Goal: Complete application form: Complete application form

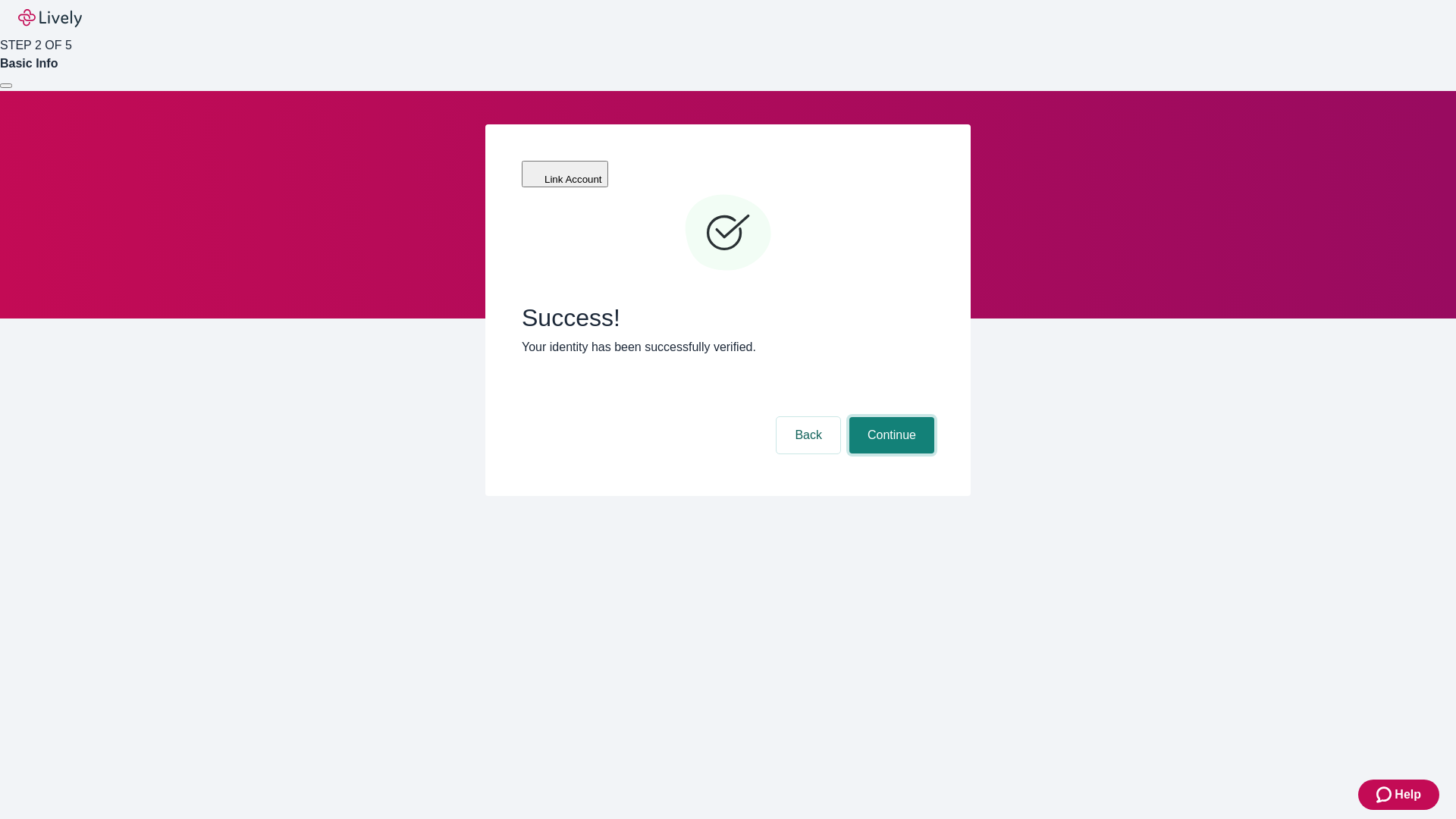
click at [890, 417] on button "Continue" at bounding box center [891, 434] width 85 height 36
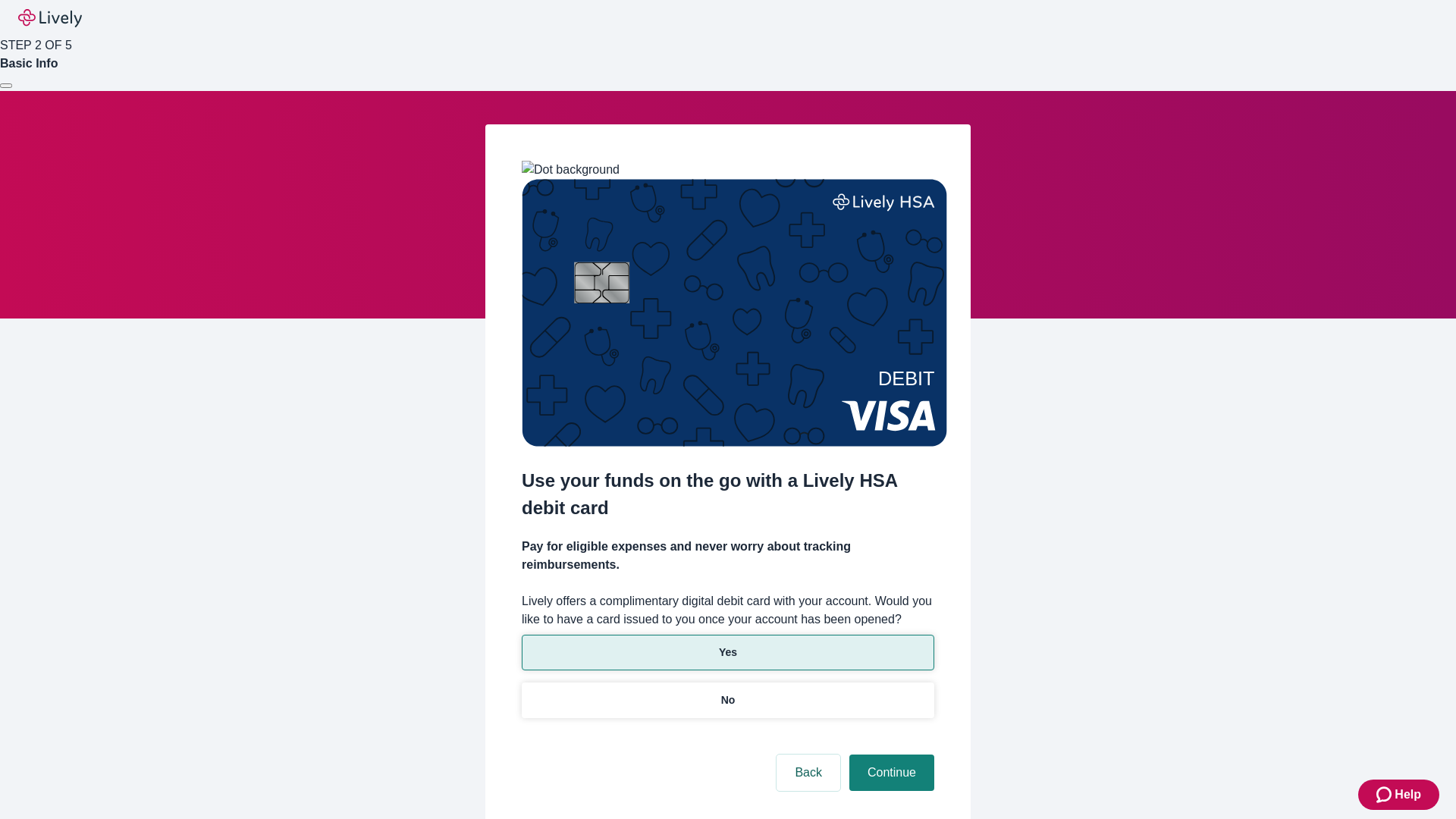
click at [728, 645] on p "Yes" at bounding box center [728, 653] width 18 height 16
click at [890, 754] on button "Continue" at bounding box center [891, 772] width 85 height 36
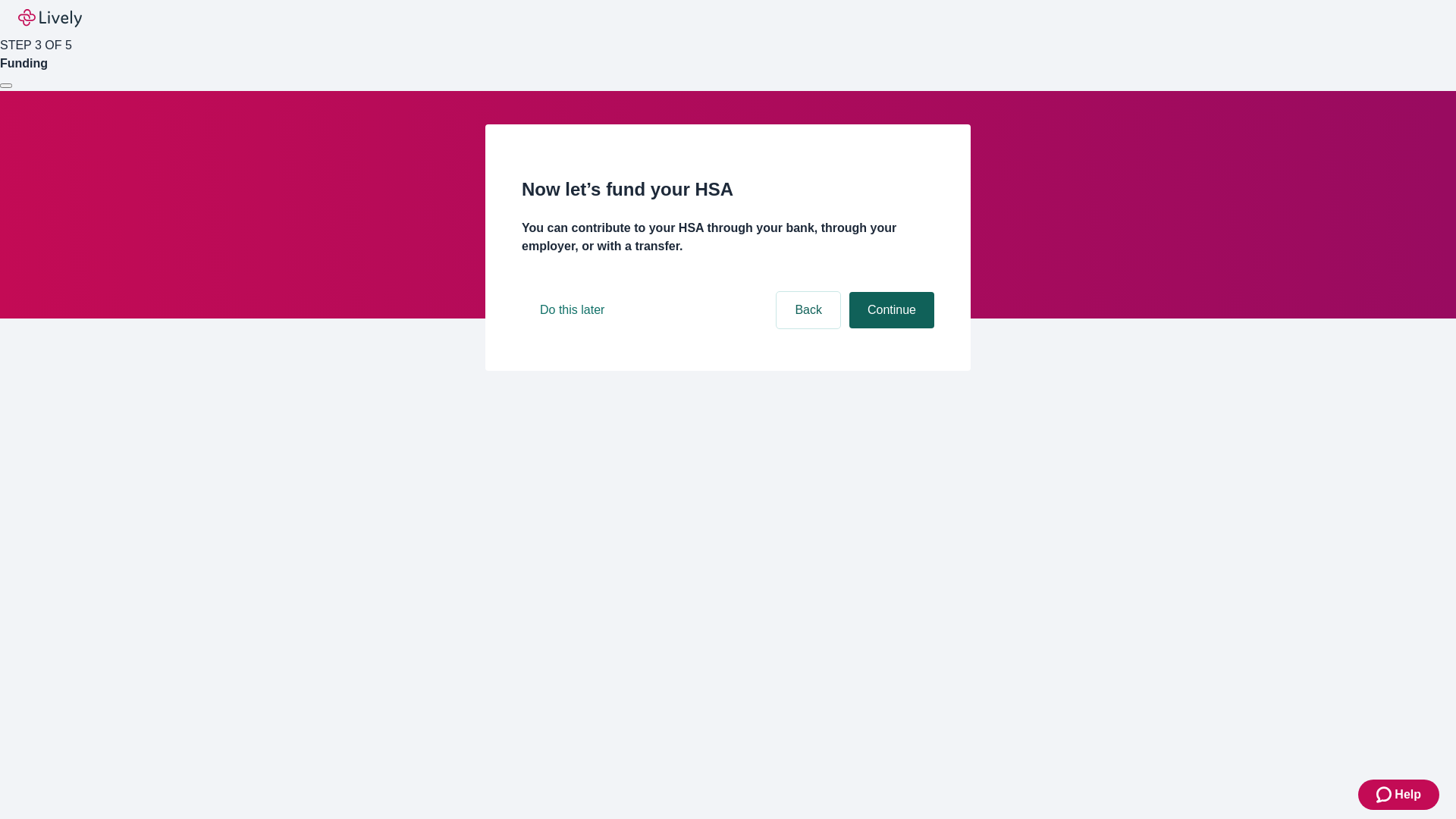
click at [890, 328] on button "Continue" at bounding box center [891, 310] width 85 height 36
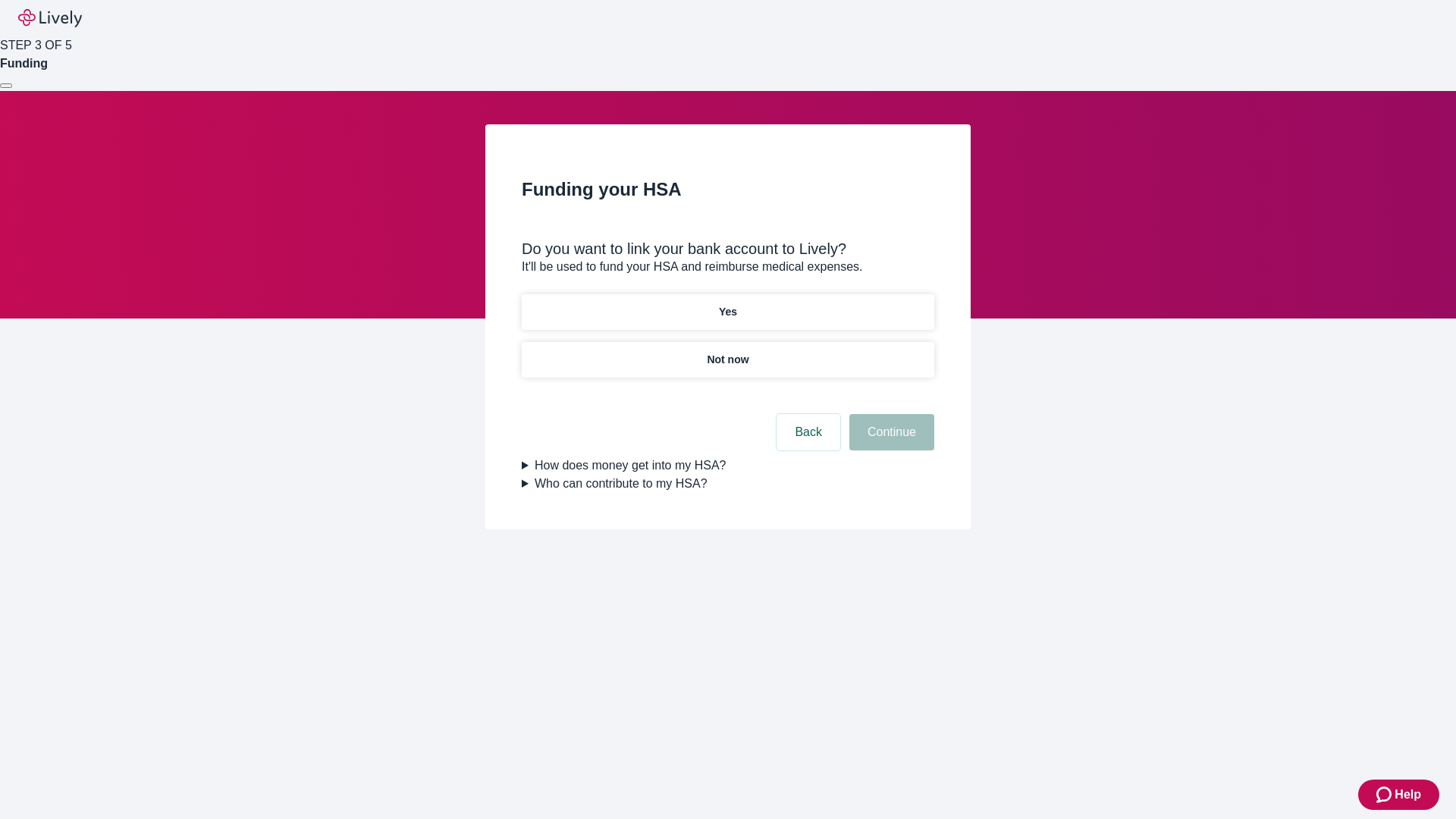
click at [728, 304] on p "Yes" at bounding box center [728, 312] width 18 height 16
click at [890, 414] on button "Continue" at bounding box center [891, 432] width 85 height 36
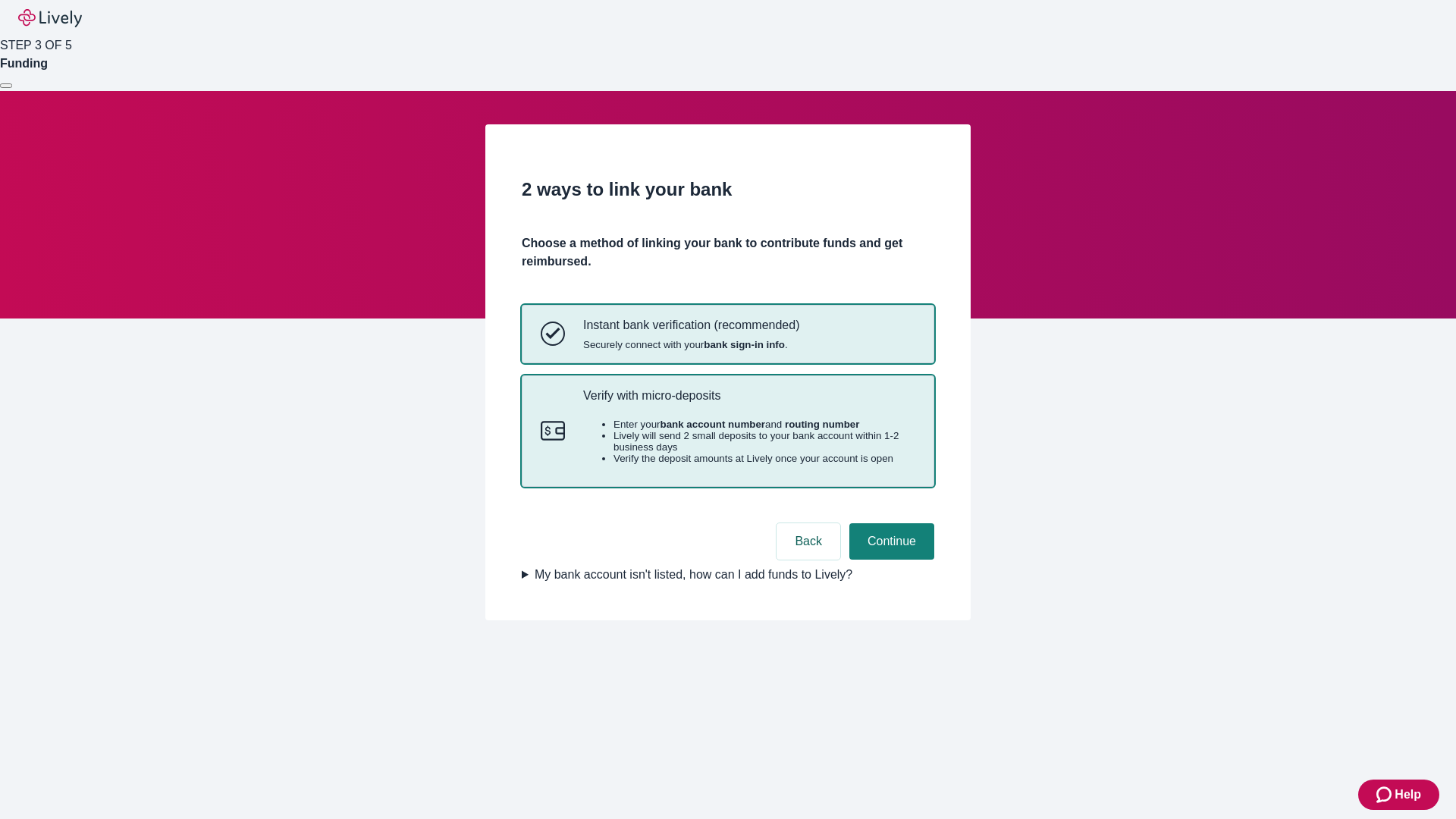
click at [749, 402] on p "Verify with micro-deposits" at bounding box center [749, 395] width 332 height 14
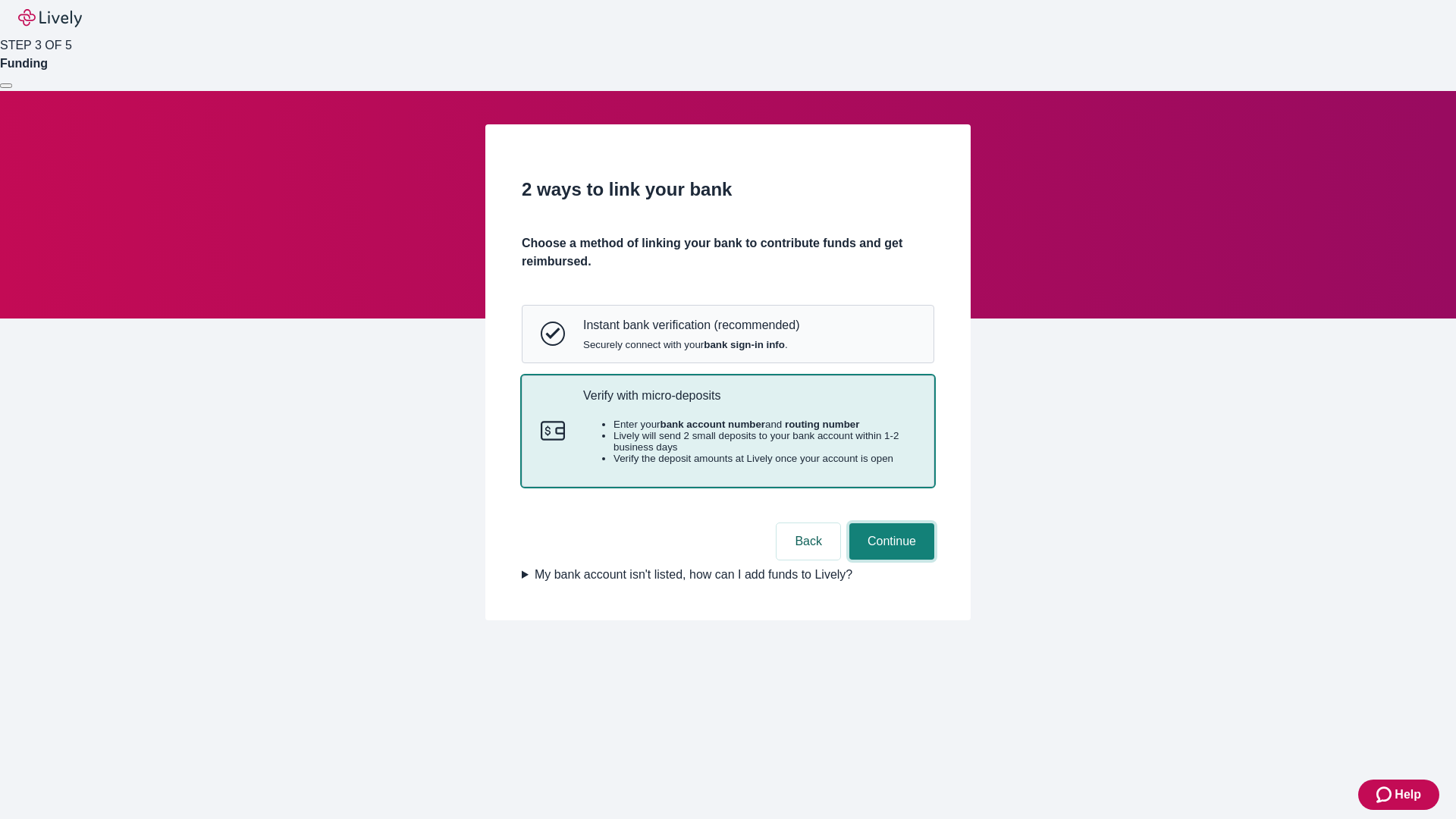
click at [890, 560] on button "Continue" at bounding box center [891, 541] width 85 height 36
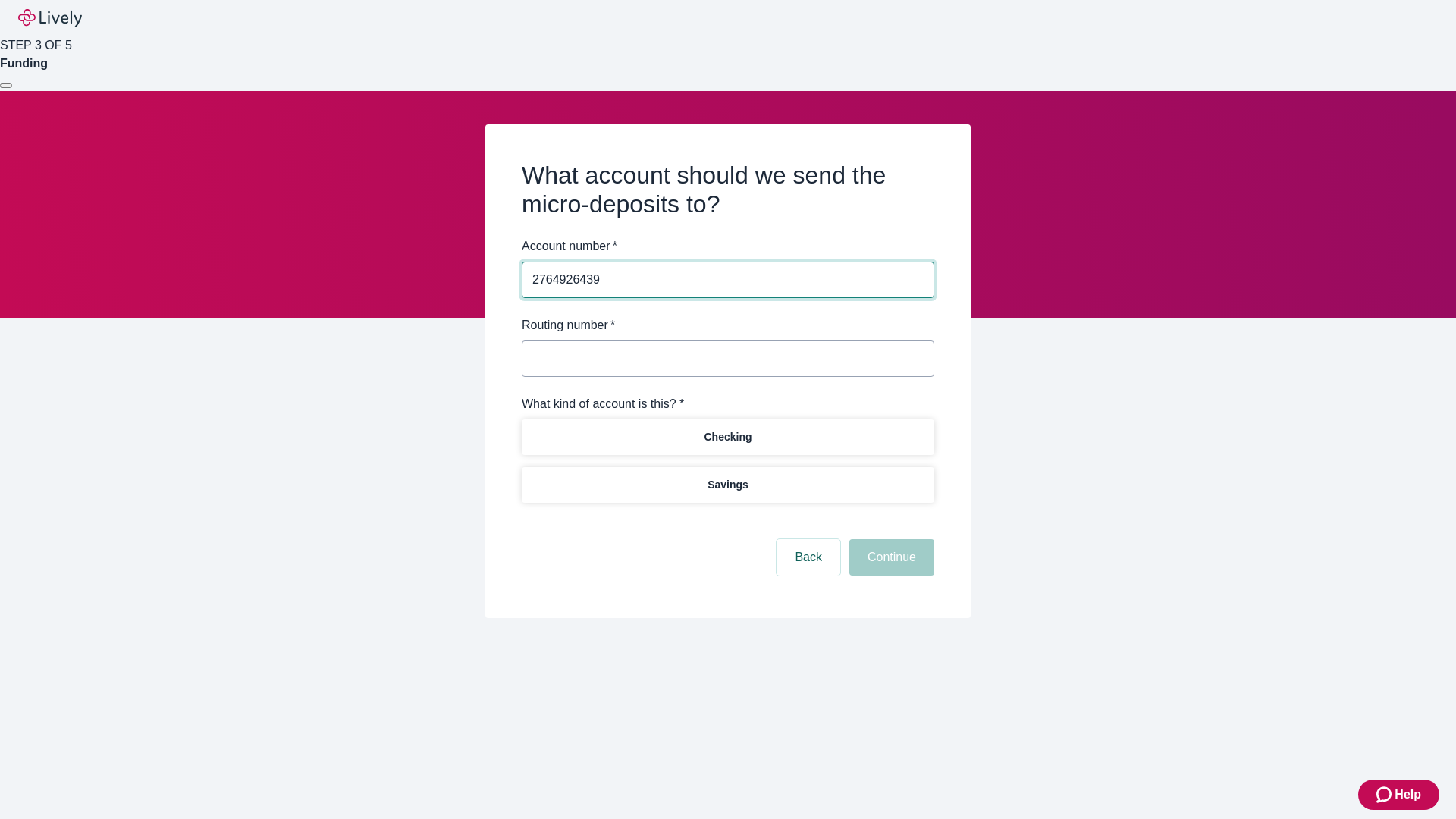
type input "2764926439"
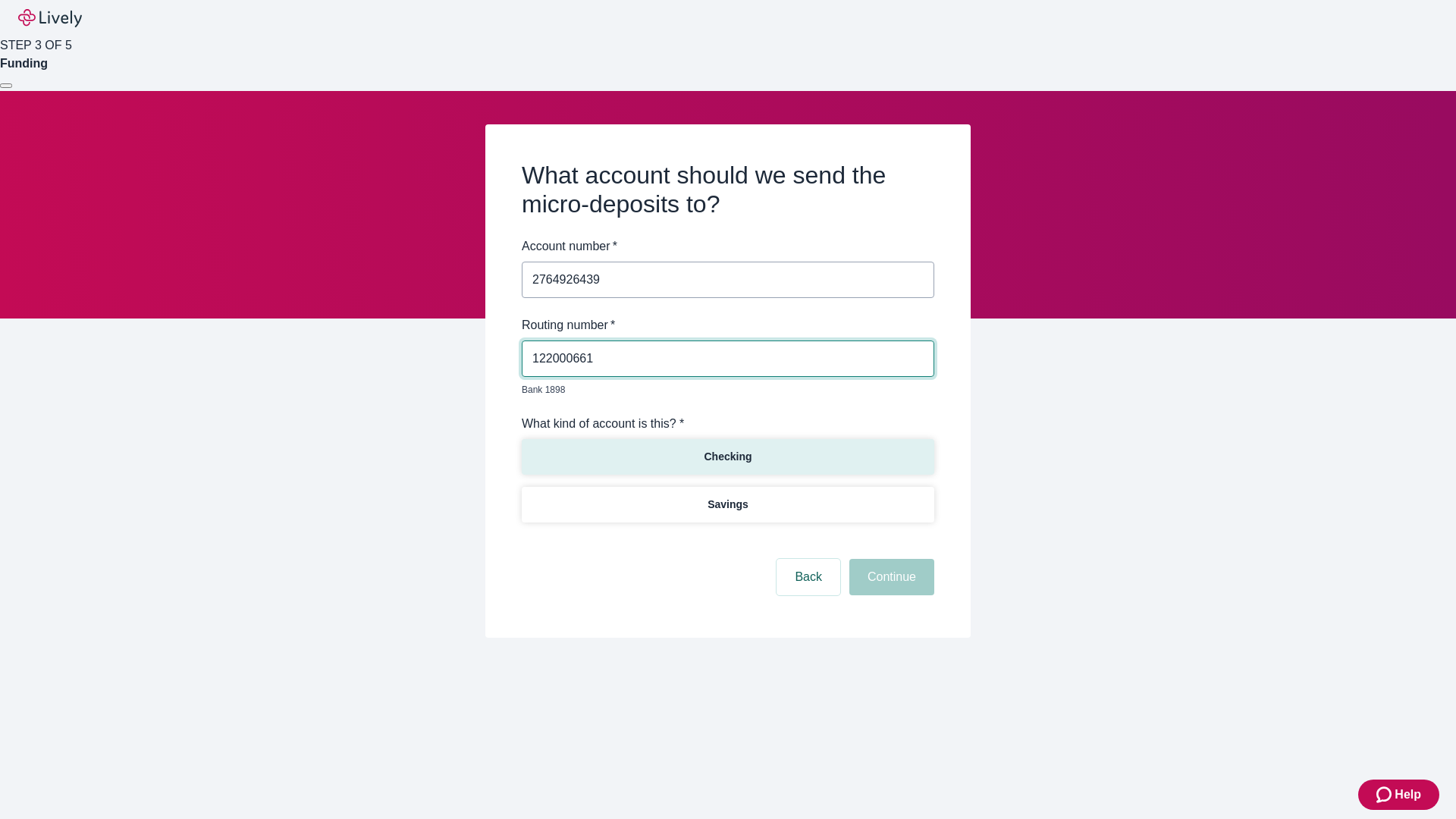
type input "122000661"
click at [728, 449] on p "Checking" at bounding box center [728, 457] width 48 height 16
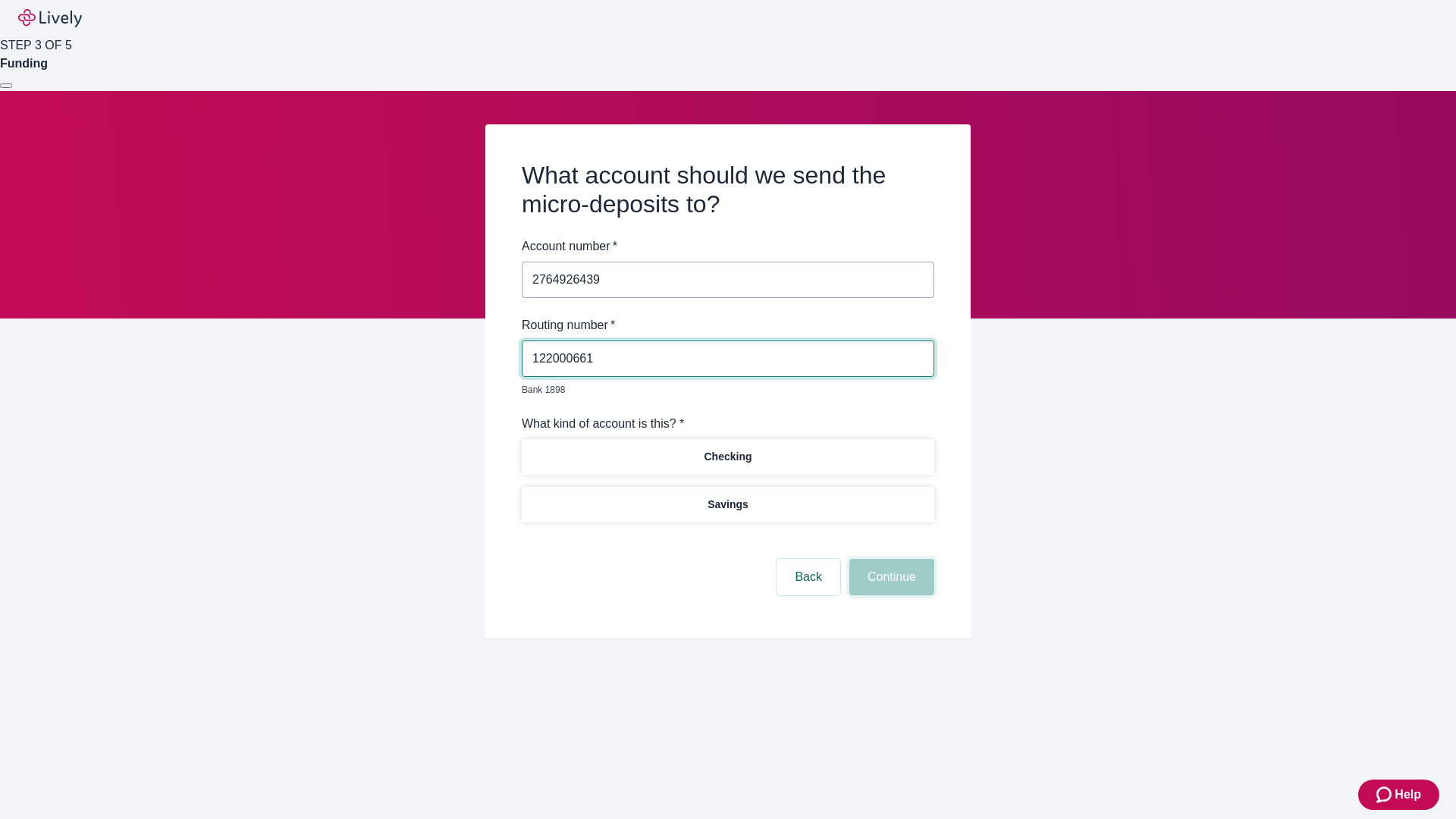
click at [890, 560] on button "Continue" at bounding box center [891, 577] width 85 height 36
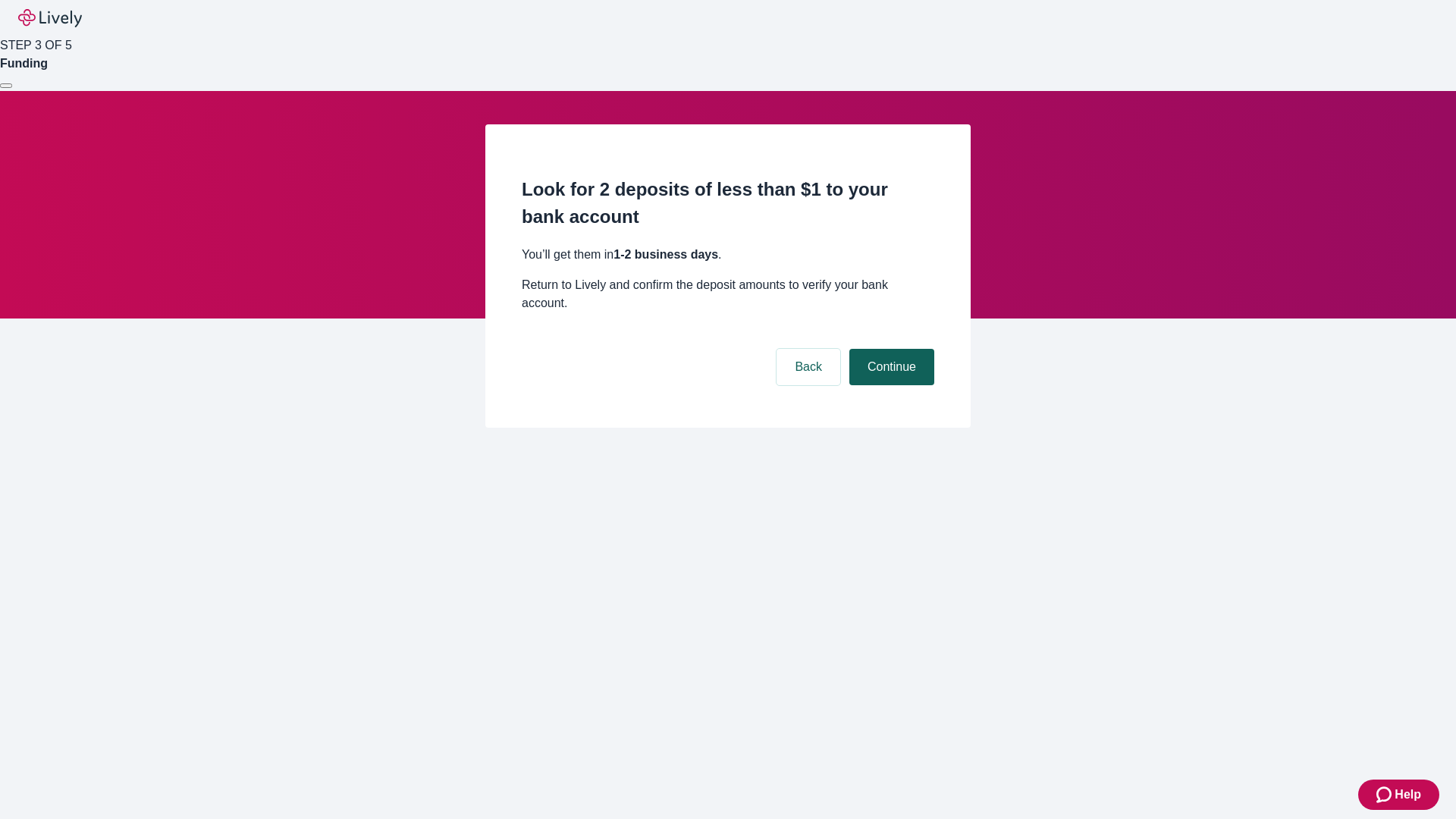
click at [890, 349] on button "Continue" at bounding box center [891, 367] width 85 height 36
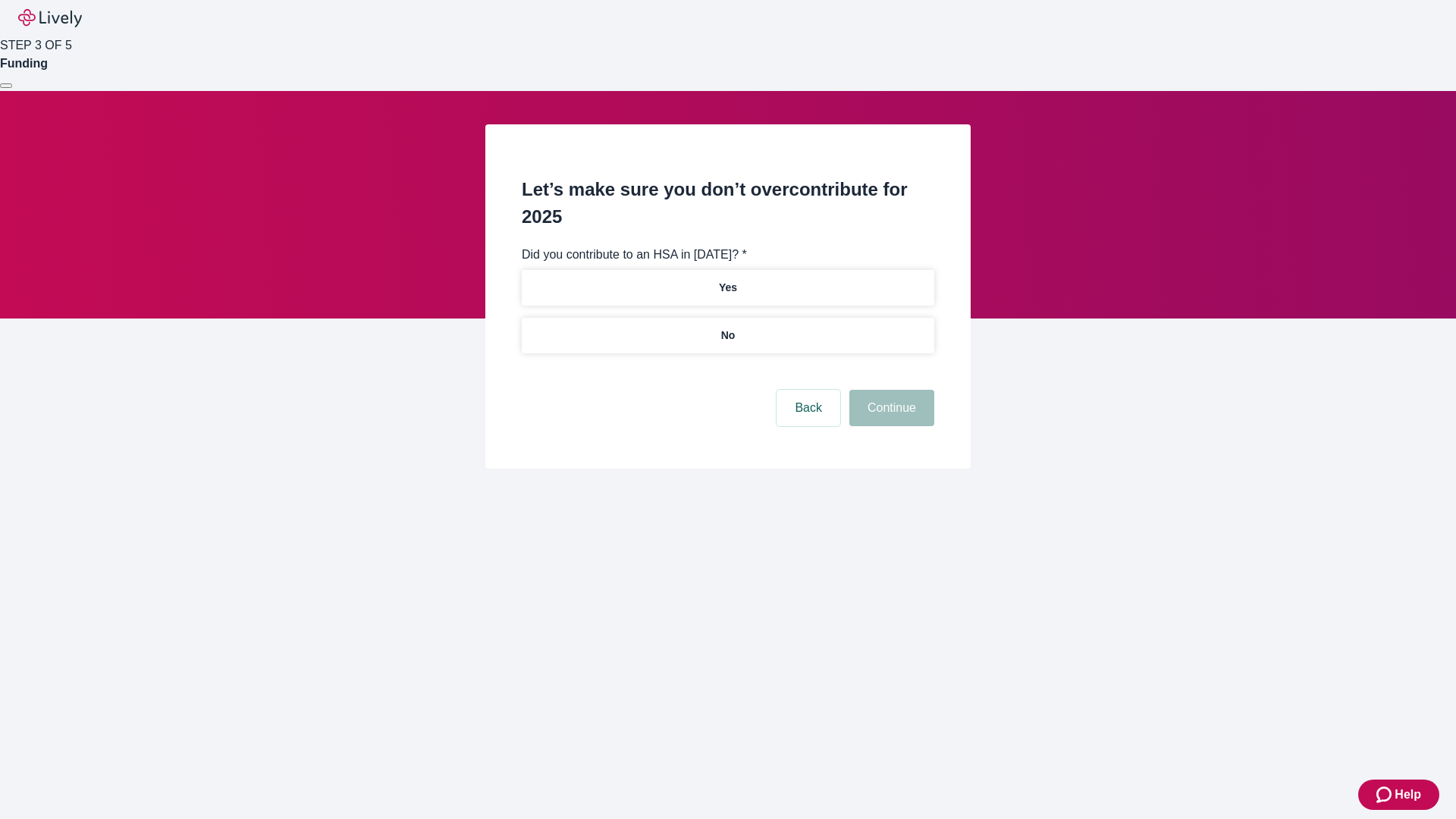
click at [728, 328] on p "No" at bounding box center [728, 336] width 14 height 16
click at [890, 390] on button "Continue" at bounding box center [891, 408] width 85 height 36
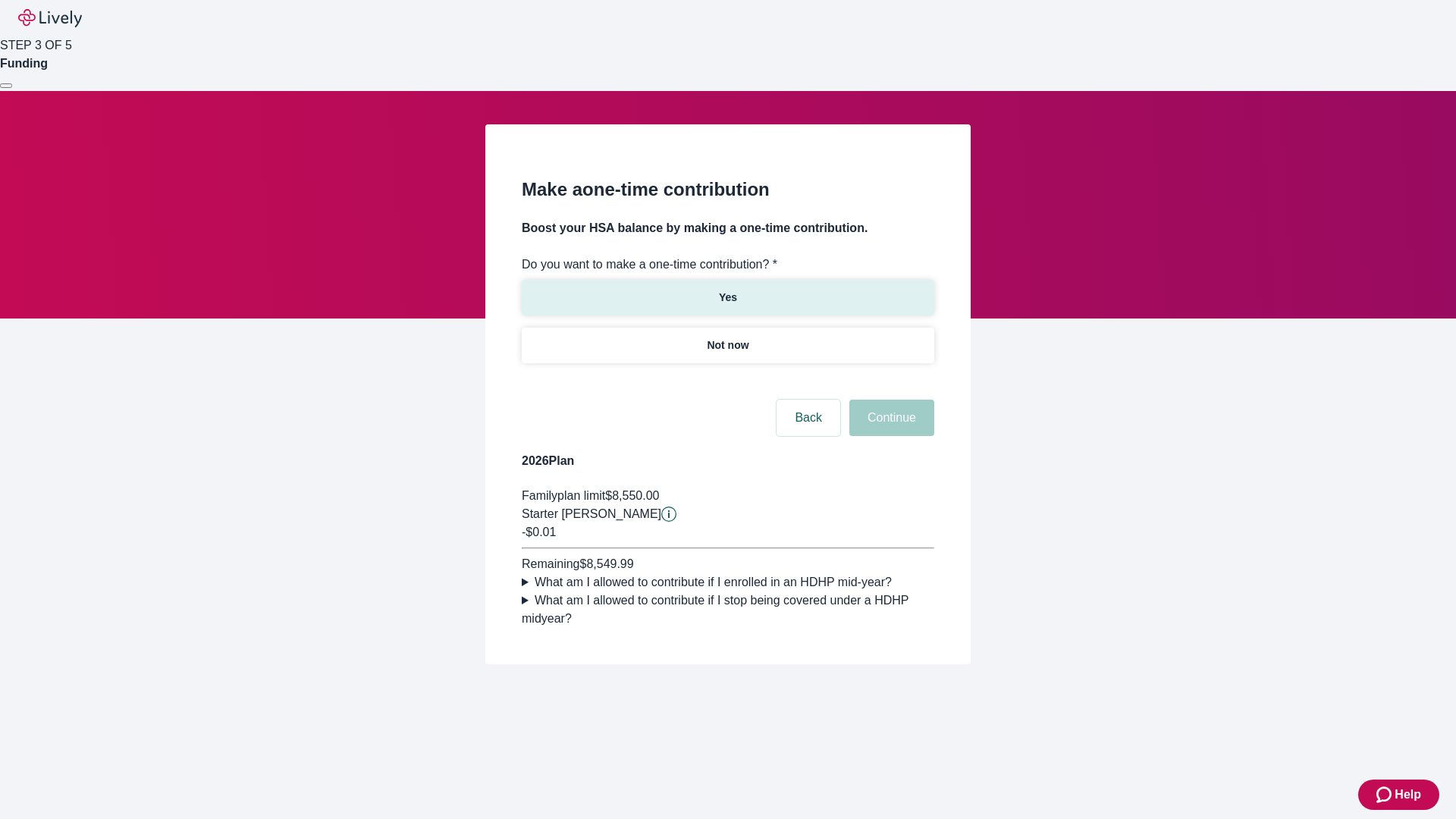
click at [728, 289] on p "Yes" at bounding box center [728, 297] width 18 height 16
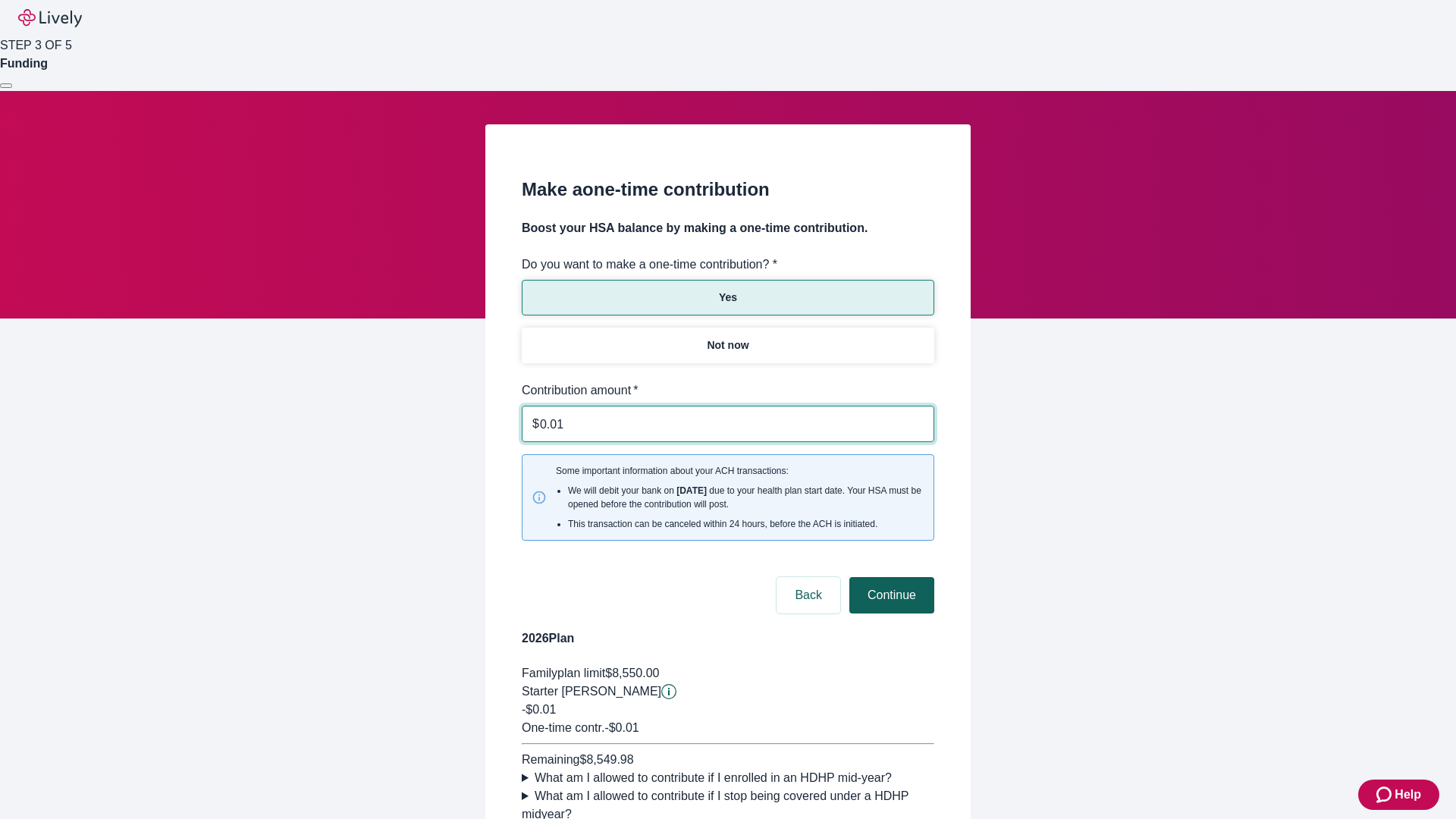
type input "0.01"
click at [890, 577] on button "Continue" at bounding box center [891, 595] width 85 height 36
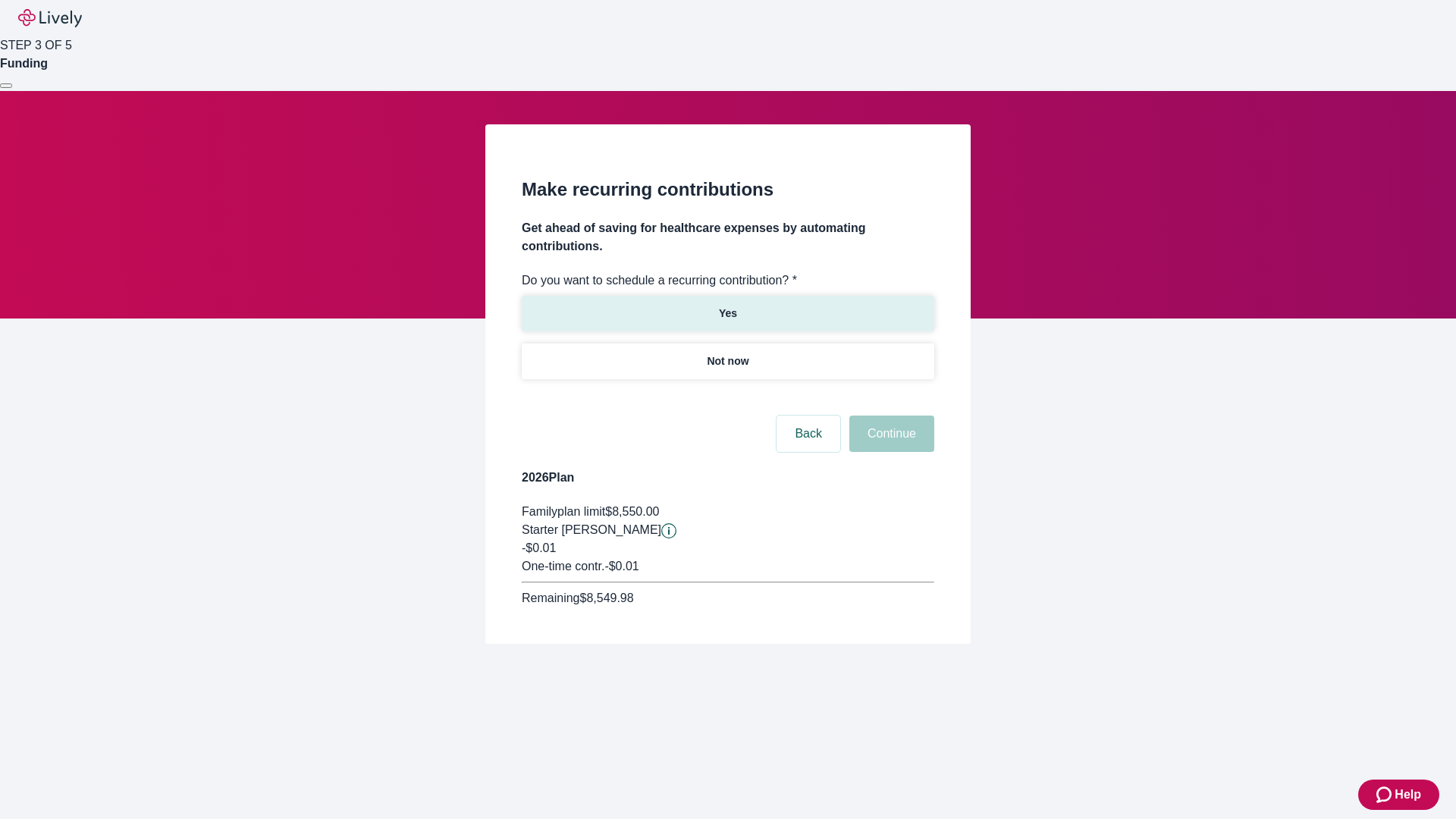
click at [728, 305] on p "Yes" at bounding box center [728, 313] width 18 height 16
click at [728, 397] on body "Help STEP 3 OF 5 Funding Make recurring contributions Get ahead of saving for h…" at bounding box center [728, 358] width 1456 height 717
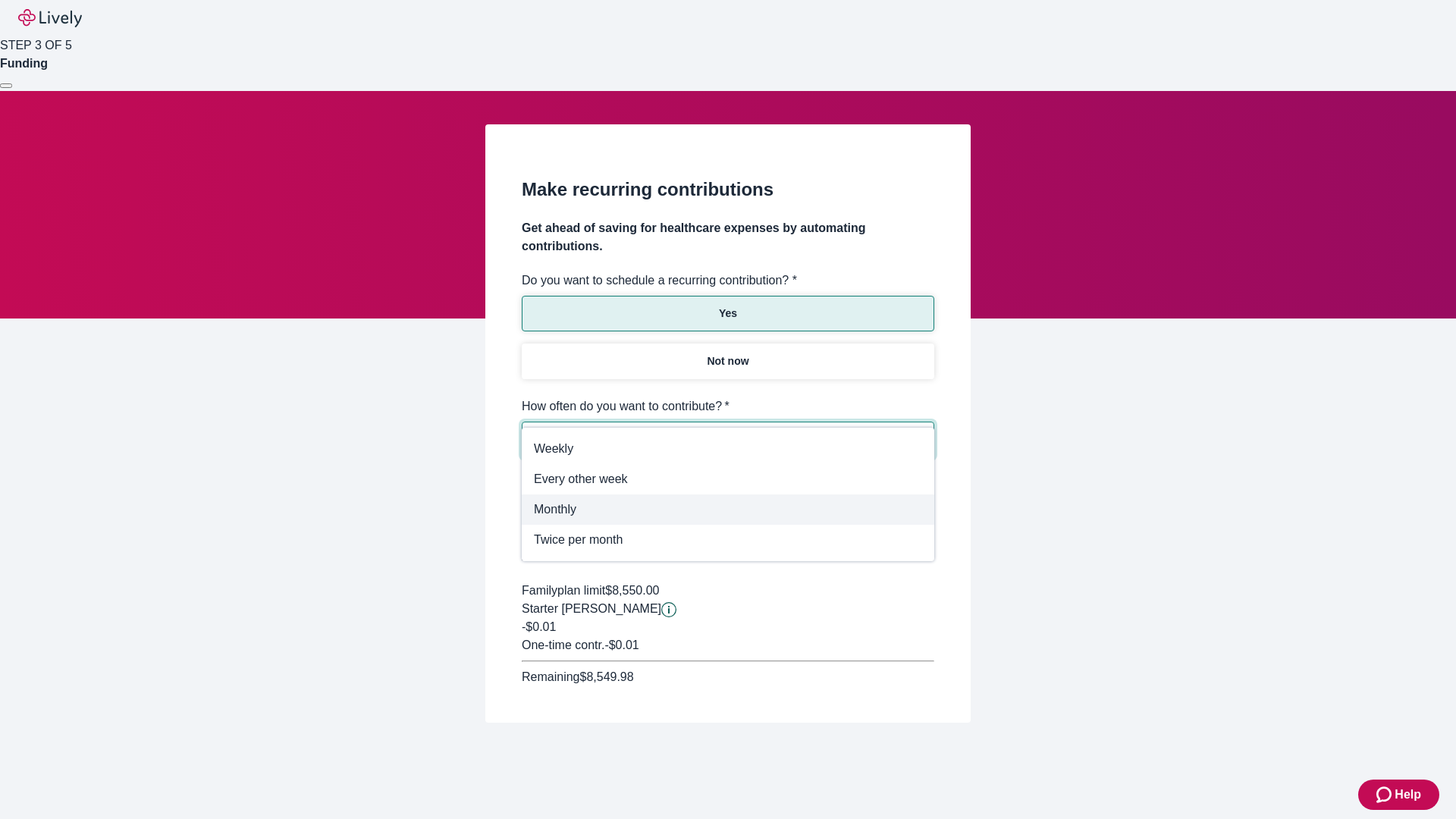
click at [728, 509] on span "Monthly" at bounding box center [728, 509] width 388 height 18
type input "Monthly"
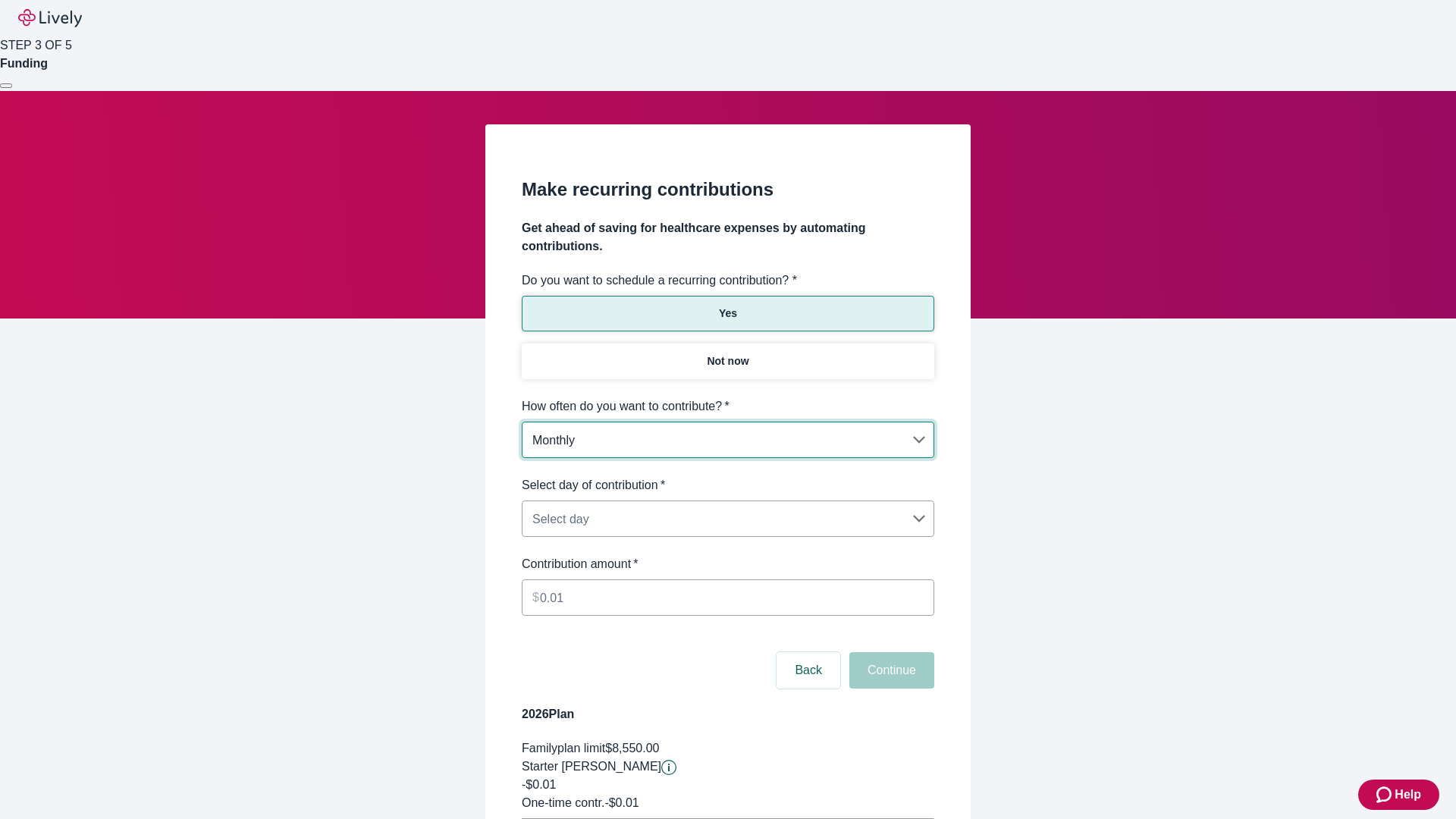
click at [728, 476] on body "Help STEP 3 OF 5 Funding Make recurring contributions Get ahead of saving for h…" at bounding box center [728, 476] width 1456 height 953
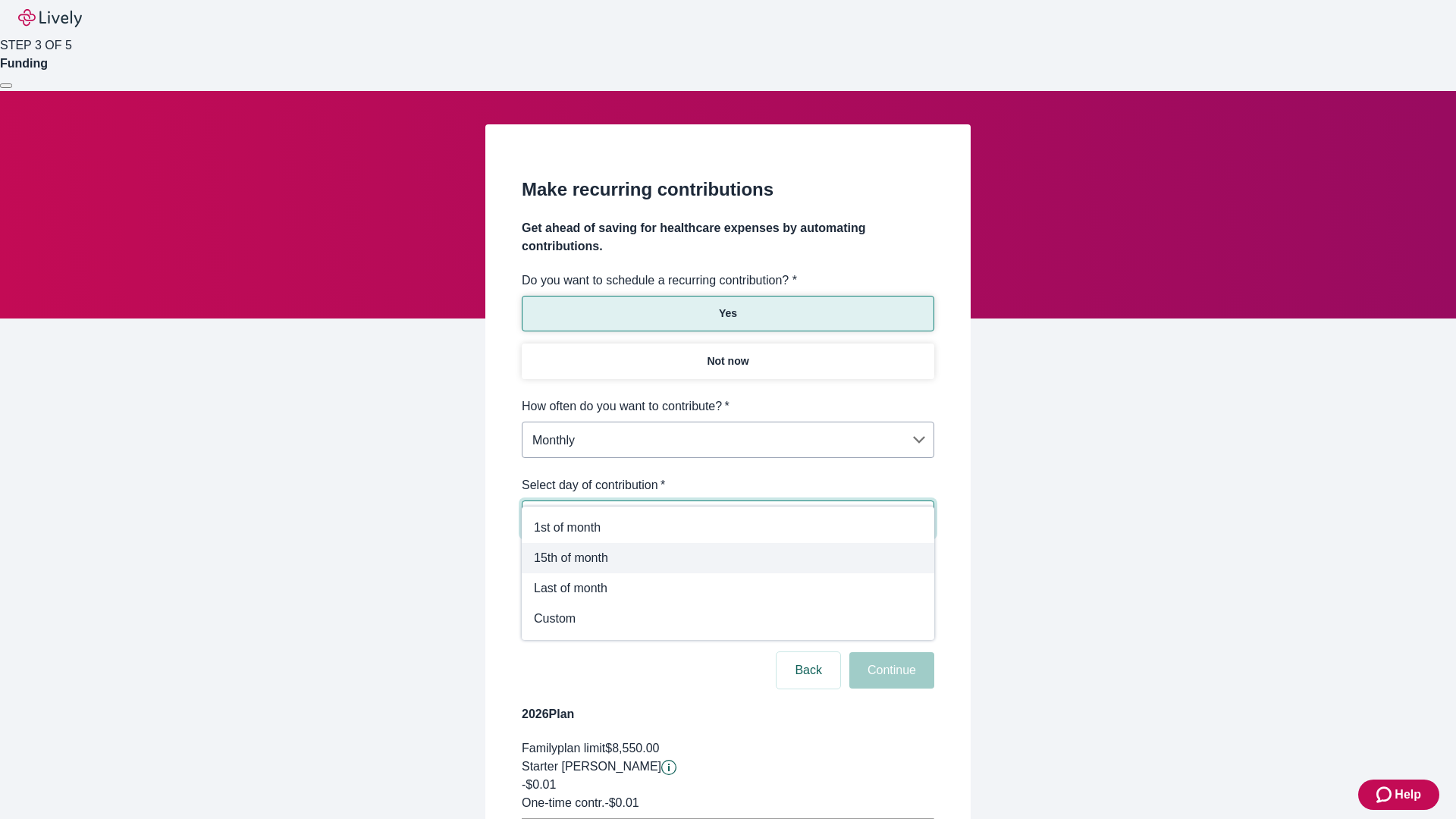
click at [728, 558] on span "15th of month" at bounding box center [728, 558] width 388 height 18
type input "Monthly15th"
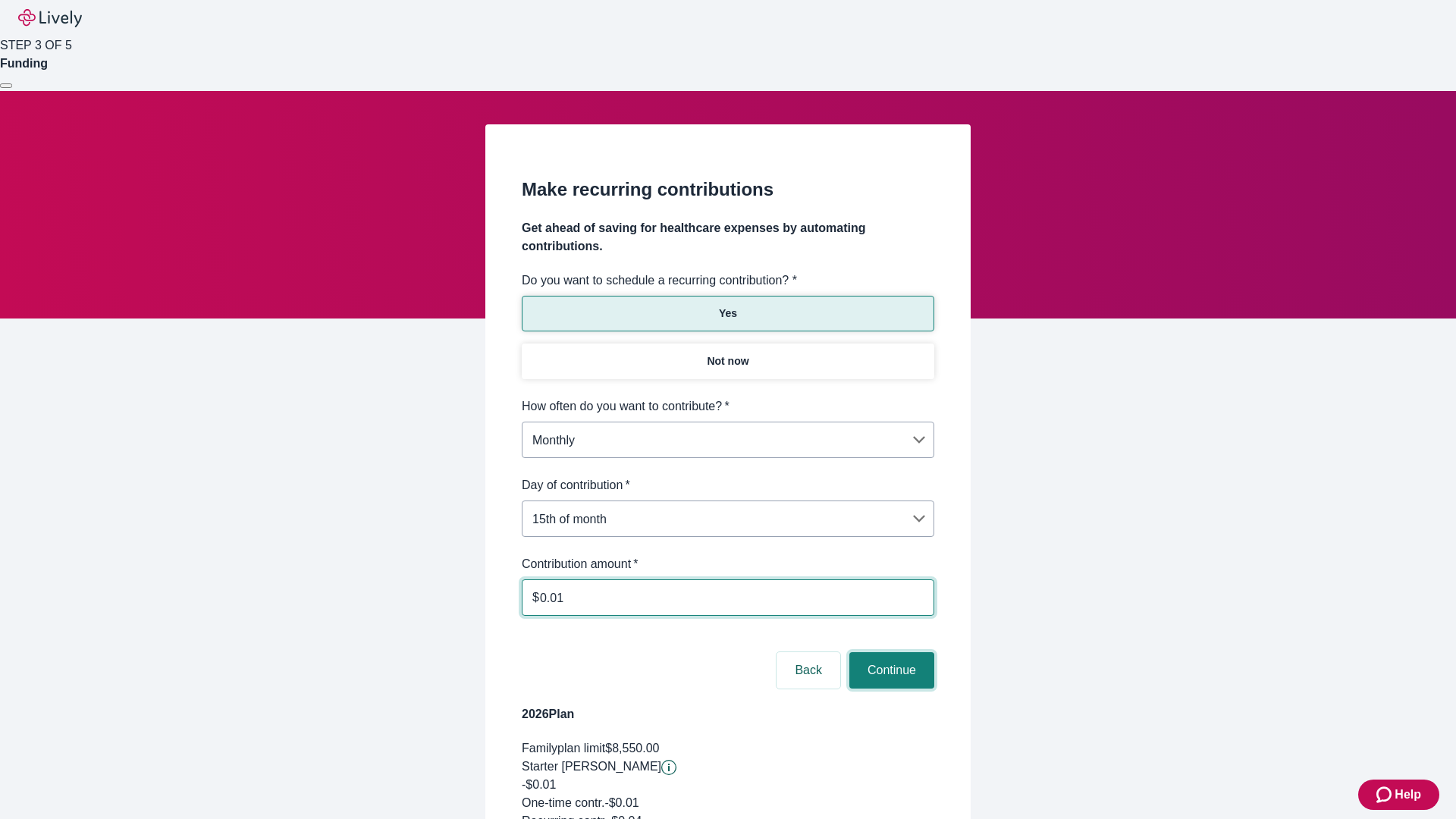
click at [890, 652] on button "Continue" at bounding box center [891, 669] width 85 height 36
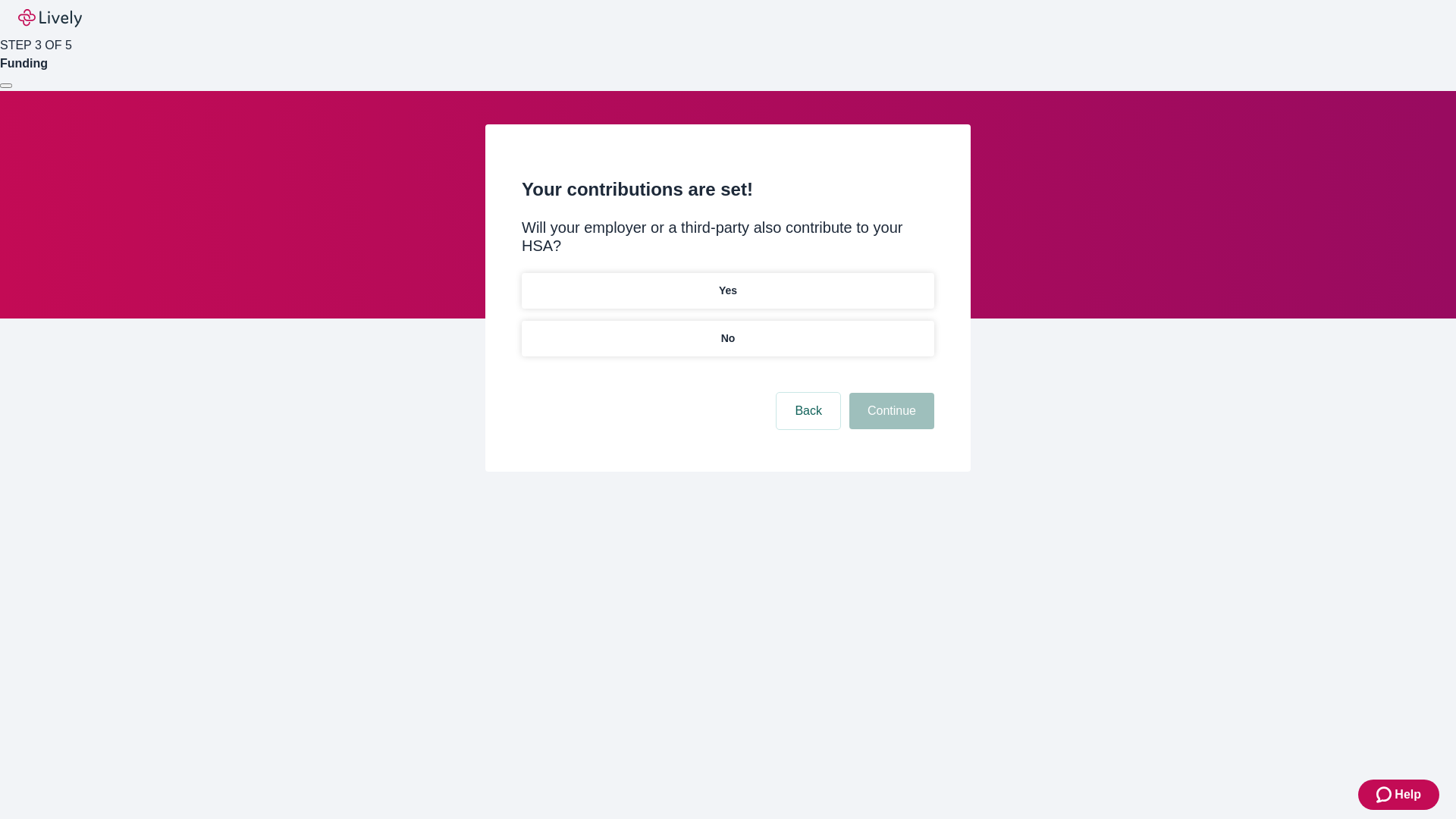
click at [728, 283] on p "Yes" at bounding box center [728, 291] width 18 height 16
click at [890, 393] on button "Continue" at bounding box center [891, 410] width 85 height 36
